Goal: Find contact information: Find contact information

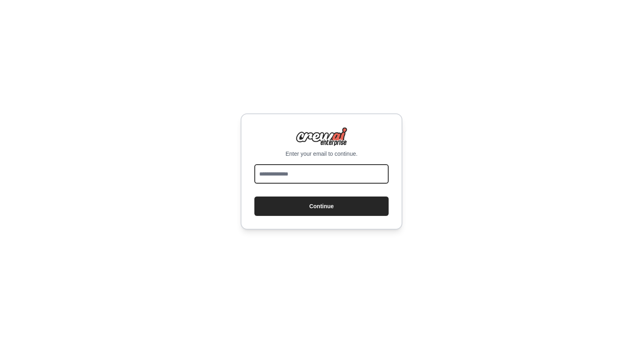
click at [320, 173] on input "email" at bounding box center [321, 173] width 134 height 19
type input "**********"
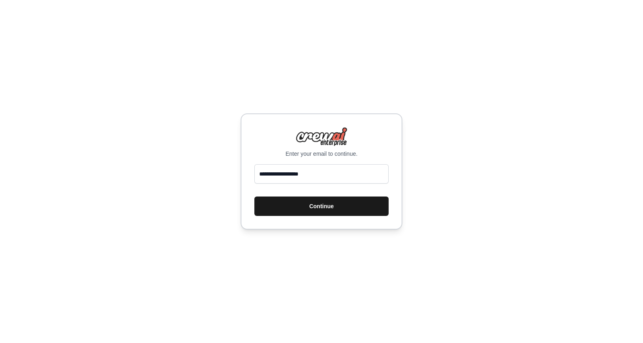
click at [317, 206] on button "Continue" at bounding box center [321, 206] width 134 height 19
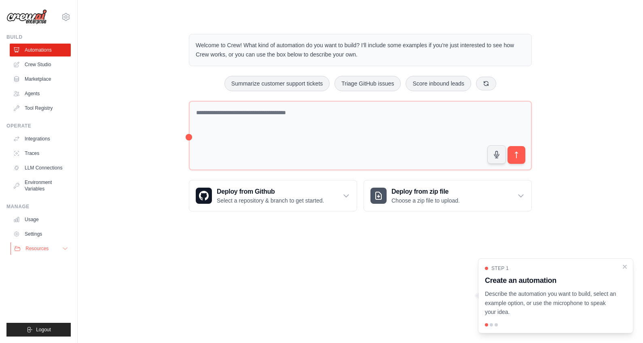
click at [46, 251] on span "Resources" at bounding box center [36, 249] width 23 height 6
click at [43, 237] on link "Settings" at bounding box center [41, 234] width 61 height 13
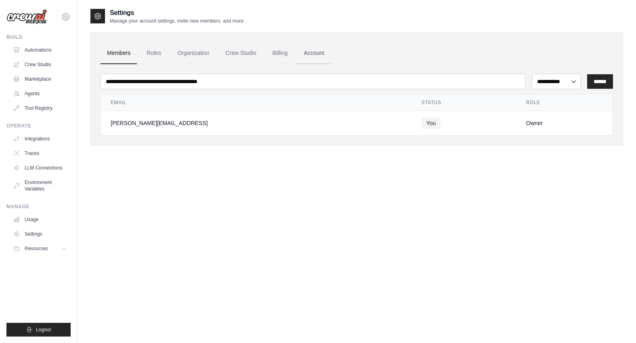
click at [323, 54] on link "Account" at bounding box center [314, 53] width 34 height 22
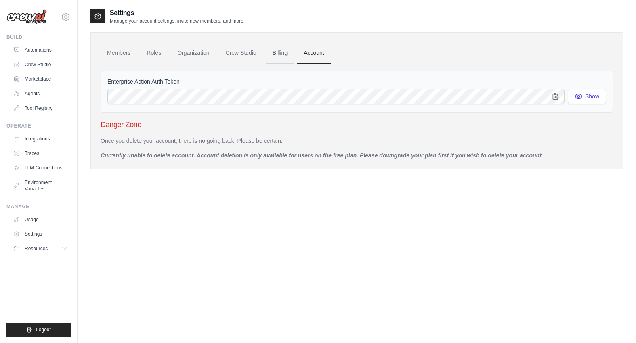
click at [280, 56] on link "Billing" at bounding box center [280, 53] width 28 height 22
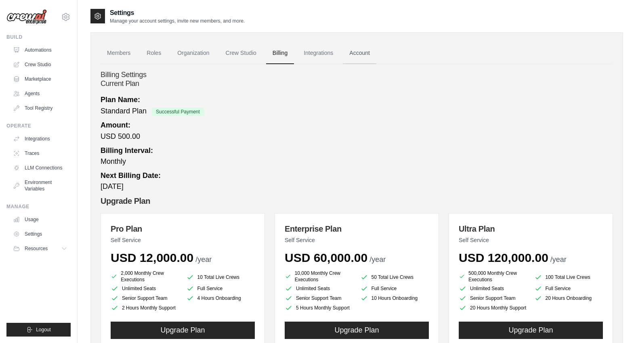
click at [373, 51] on link "Account" at bounding box center [360, 53] width 34 height 22
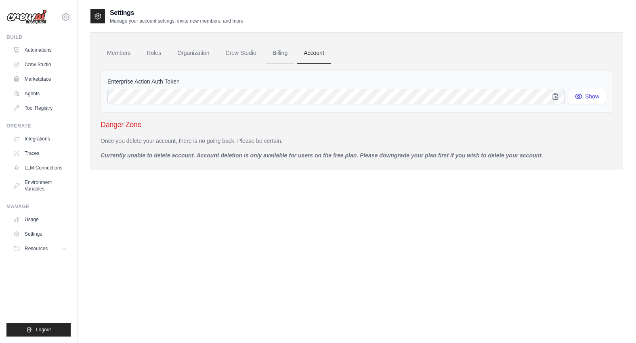
click at [274, 55] on link "Billing" at bounding box center [280, 53] width 28 height 22
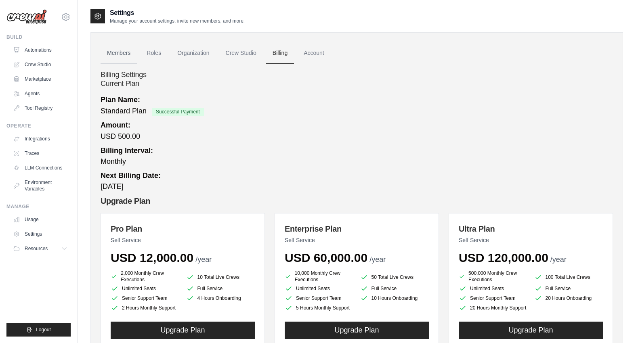
click at [112, 52] on link "Members" at bounding box center [119, 53] width 36 height 22
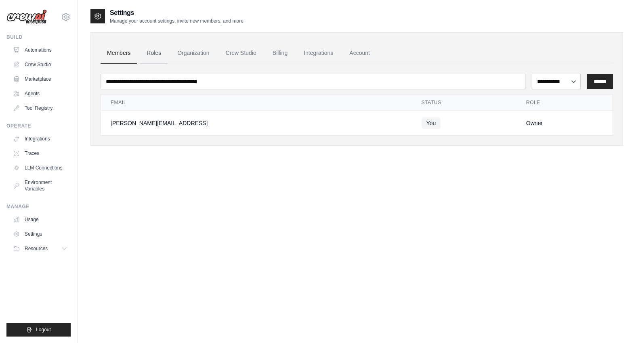
click at [159, 52] on link "Roles" at bounding box center [153, 53] width 27 height 22
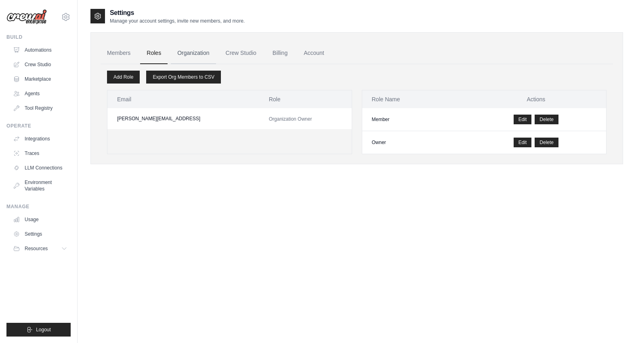
click at [206, 47] on link "Organization" at bounding box center [193, 53] width 45 height 22
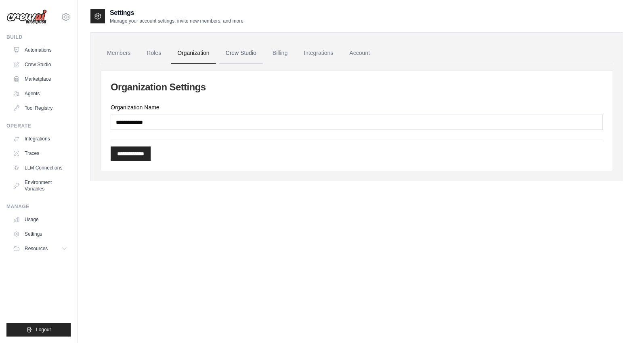
click at [249, 51] on link "Crew Studio" at bounding box center [241, 53] width 44 height 22
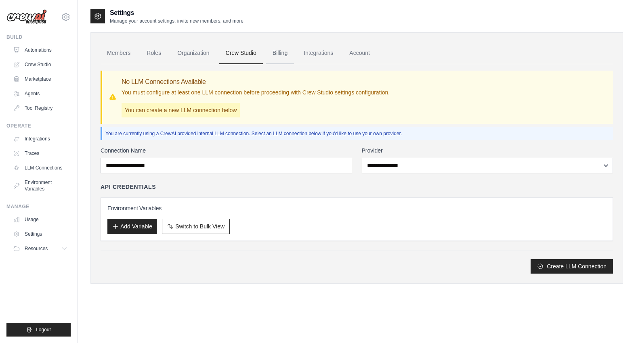
click at [280, 56] on link "Billing" at bounding box center [280, 53] width 28 height 22
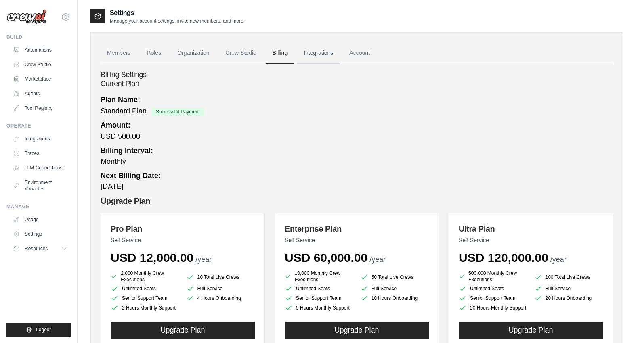
click at [303, 55] on link "Integrations" at bounding box center [318, 53] width 42 height 22
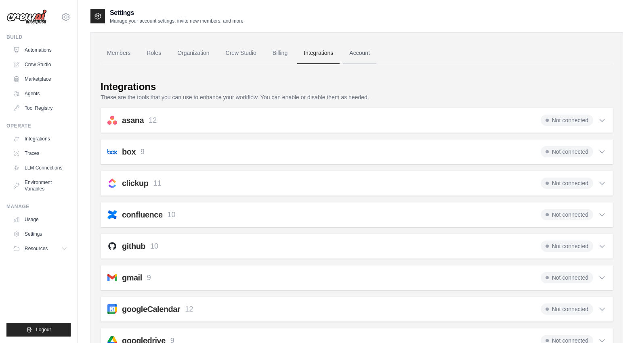
click at [365, 56] on link "Account" at bounding box center [360, 53] width 34 height 22
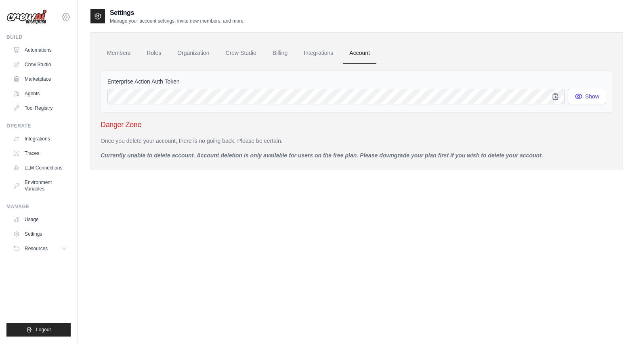
click at [65, 17] on icon at bounding box center [66, 17] width 2 height 2
click at [51, 58] on link "Settings" at bounding box center [65, 54] width 71 height 15
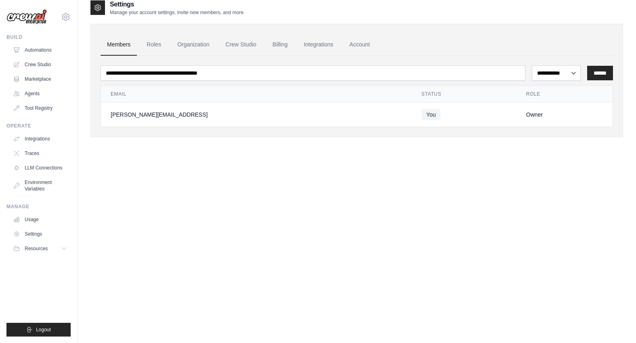
scroll to position [16, 0]
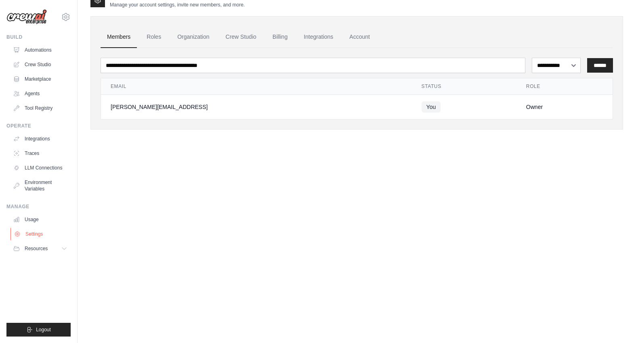
click at [36, 233] on link "Settings" at bounding box center [41, 234] width 61 height 13
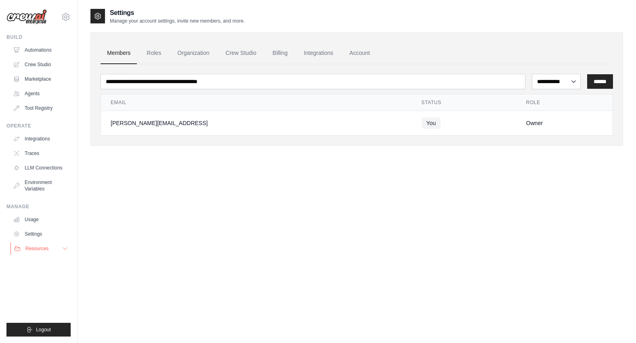
click at [36, 247] on span "Resources" at bounding box center [36, 249] width 23 height 6
click at [35, 219] on link "Usage" at bounding box center [41, 219] width 61 height 13
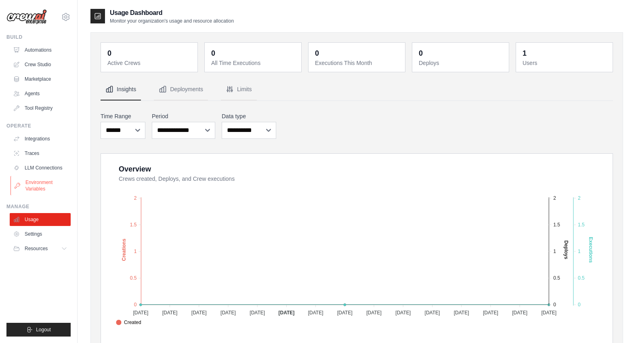
click at [35, 185] on link "Environment Variables" at bounding box center [41, 185] width 61 height 19
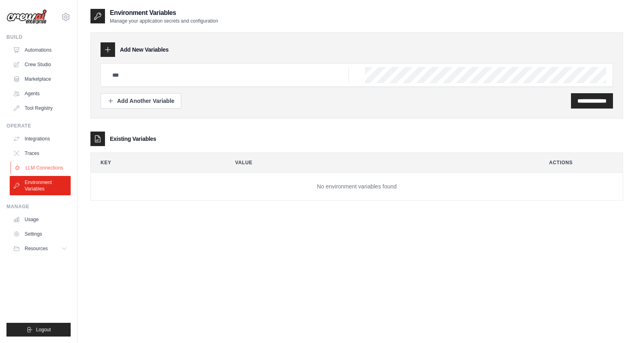
click at [36, 166] on link "LLM Connections" at bounding box center [41, 168] width 61 height 13
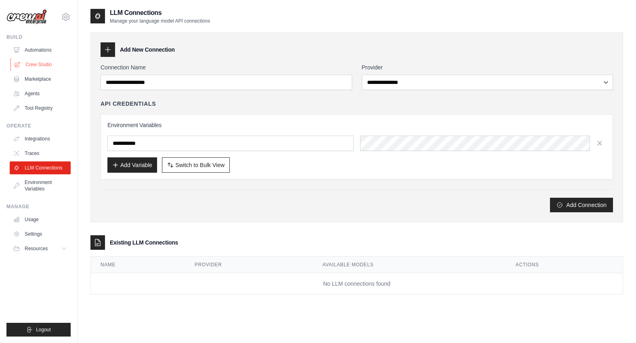
click at [40, 62] on link "Crew Studio" at bounding box center [41, 64] width 61 height 13
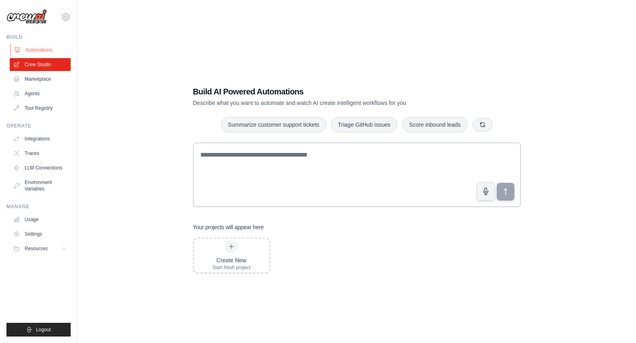
click at [39, 50] on link "Automations" at bounding box center [41, 50] width 61 height 13
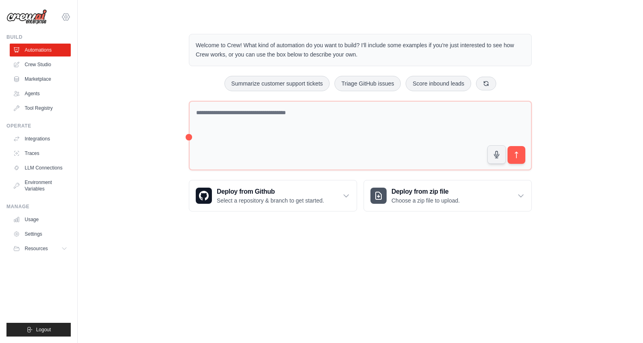
click at [65, 18] on icon at bounding box center [66, 17] width 2 height 2
click at [61, 51] on link "Settings" at bounding box center [65, 54] width 71 height 15
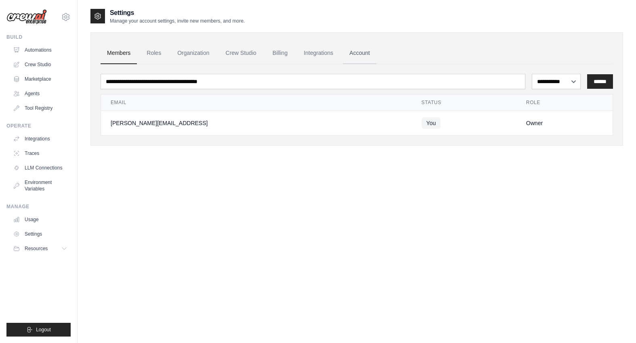
click at [365, 54] on link "Account" at bounding box center [360, 53] width 34 height 22
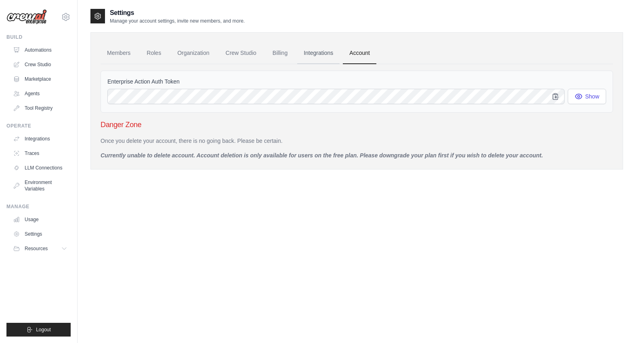
click at [323, 52] on link "Integrations" at bounding box center [318, 53] width 42 height 22
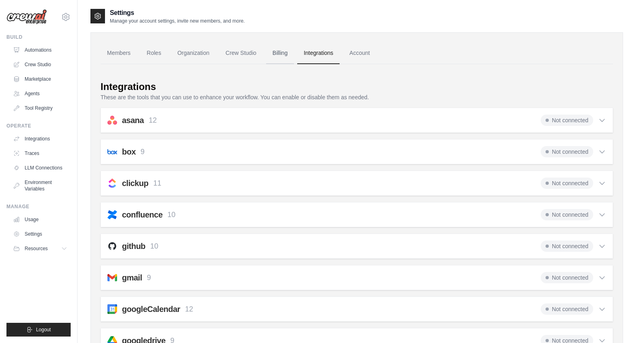
click at [274, 52] on link "Billing" at bounding box center [280, 53] width 28 height 22
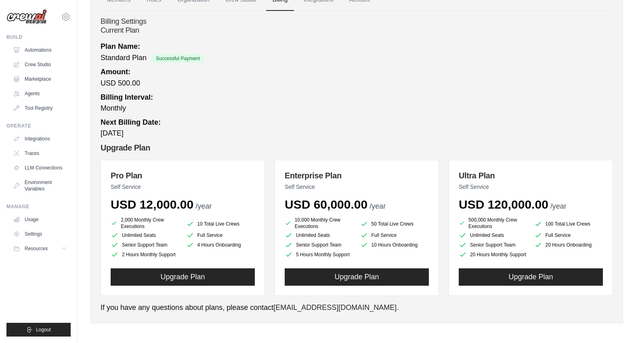
scroll to position [55, 0]
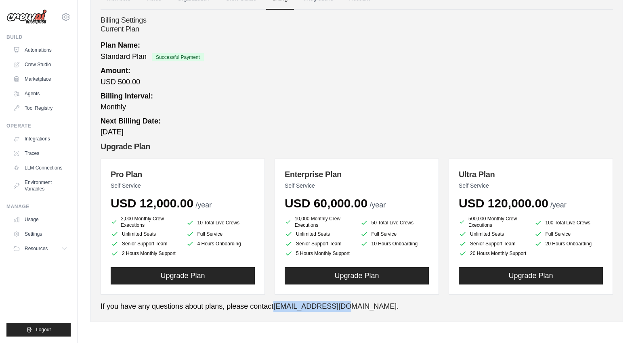
drag, startPoint x: 345, startPoint y: 308, endPoint x: 276, endPoint y: 306, distance: 68.7
click at [276, 306] on p "If you have any questions about plans, please contact [EMAIL_ADDRESS][DOMAIN_NA…" at bounding box center [357, 306] width 513 height 11
copy link "[EMAIL_ADDRESS][DOMAIN_NAME]"
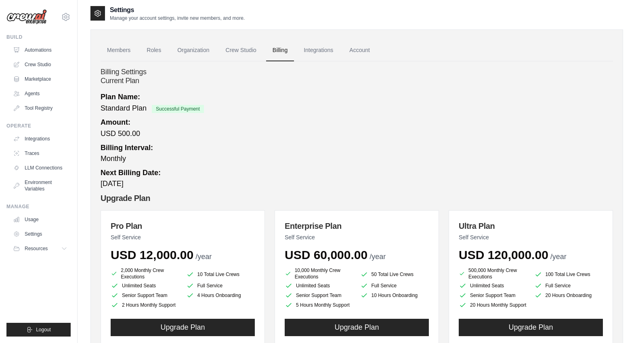
scroll to position [0, 0]
